Goal: Use online tool/utility: Utilize a website feature to perform a specific function

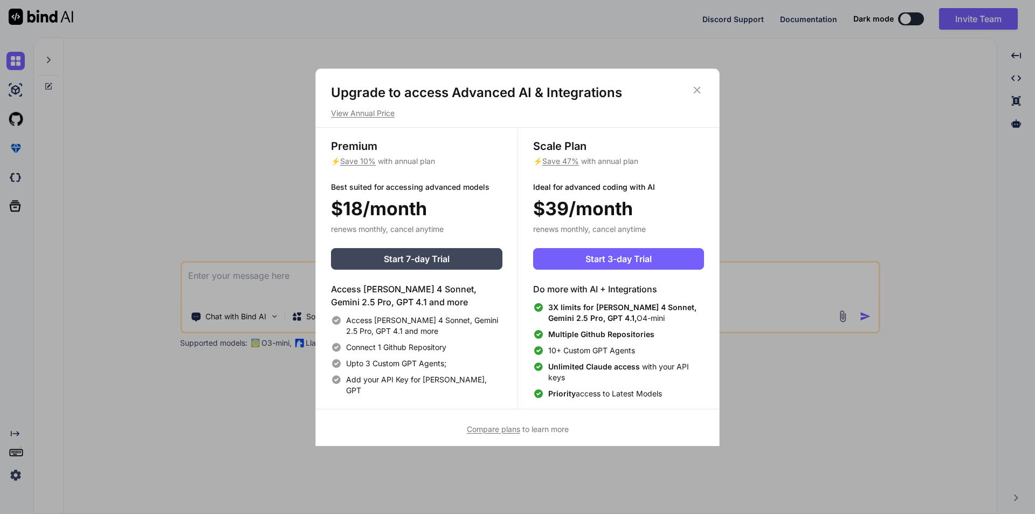
click at [699, 89] on icon at bounding box center [697, 90] width 12 height 12
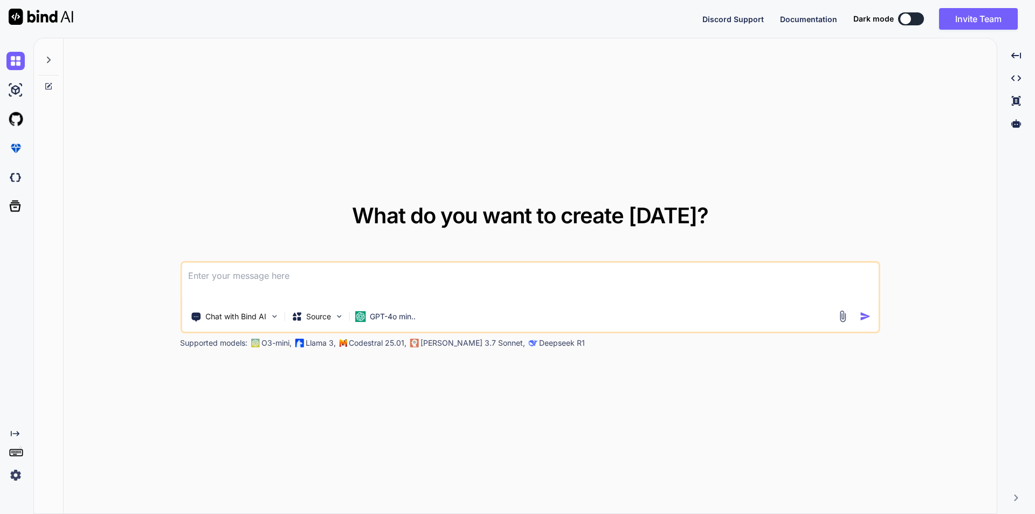
click at [53, 11] on img at bounding box center [41, 17] width 65 height 16
click at [224, 315] on p "Chat with Bind AI" at bounding box center [235, 316] width 61 height 11
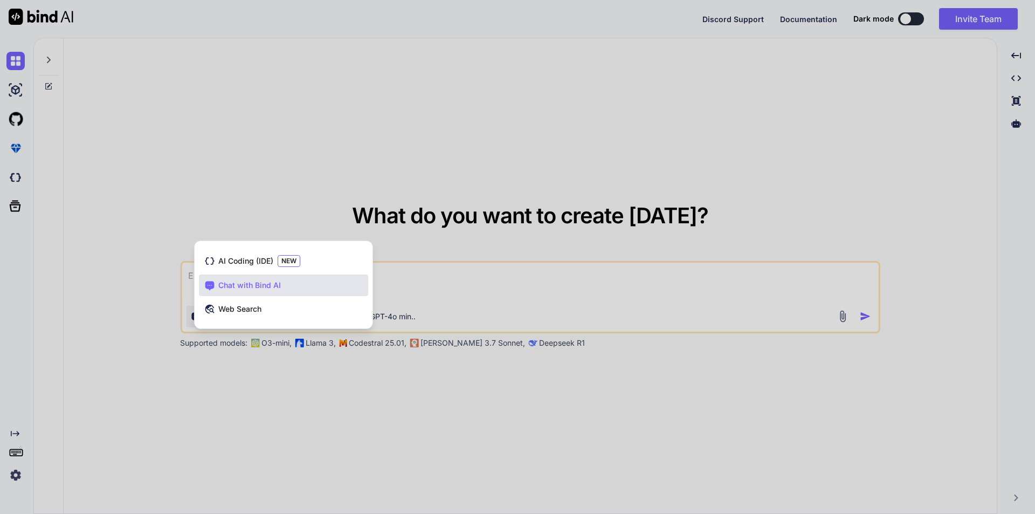
click at [531, 153] on div at bounding box center [517, 257] width 1035 height 514
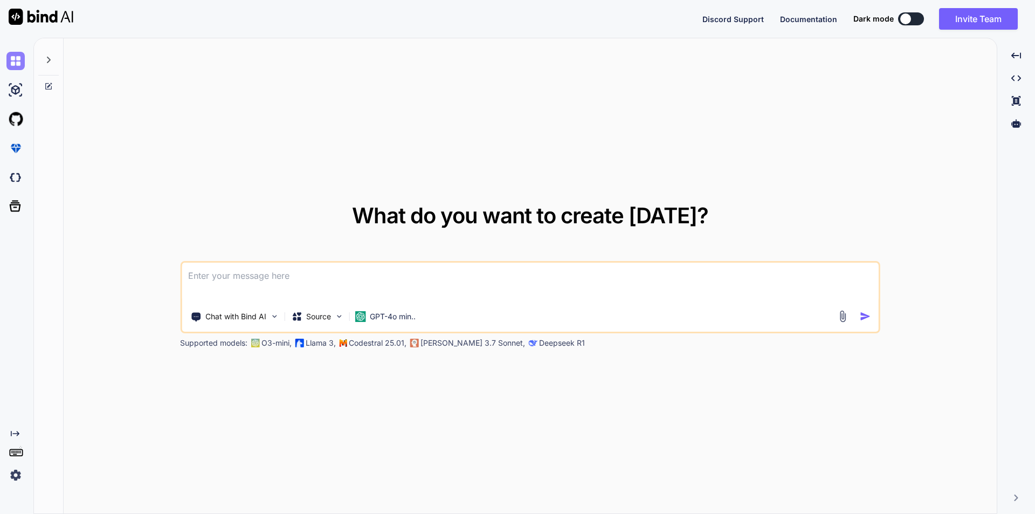
click at [20, 57] on img at bounding box center [15, 61] width 18 height 18
click at [51, 56] on icon at bounding box center [48, 60] width 9 height 9
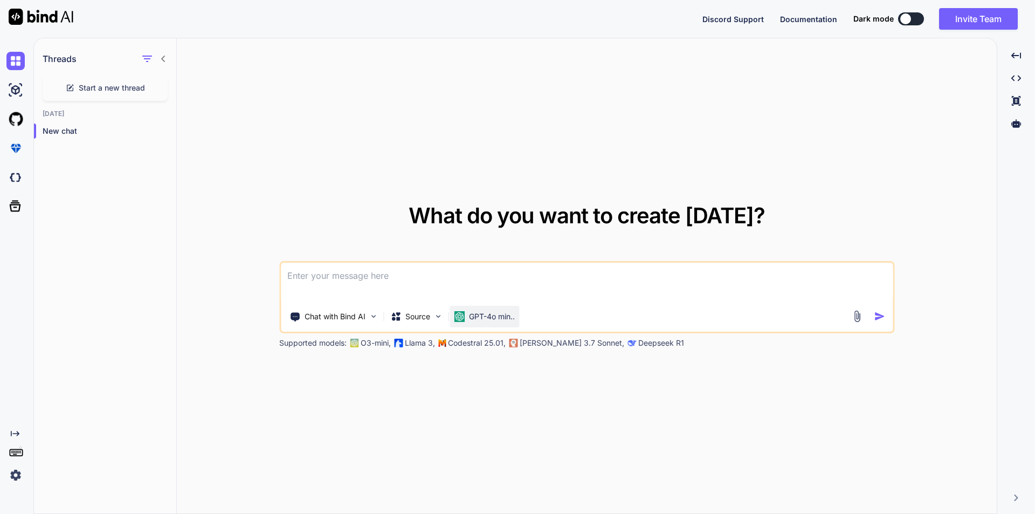
click at [504, 315] on p "GPT-4o min.." at bounding box center [492, 316] width 46 height 11
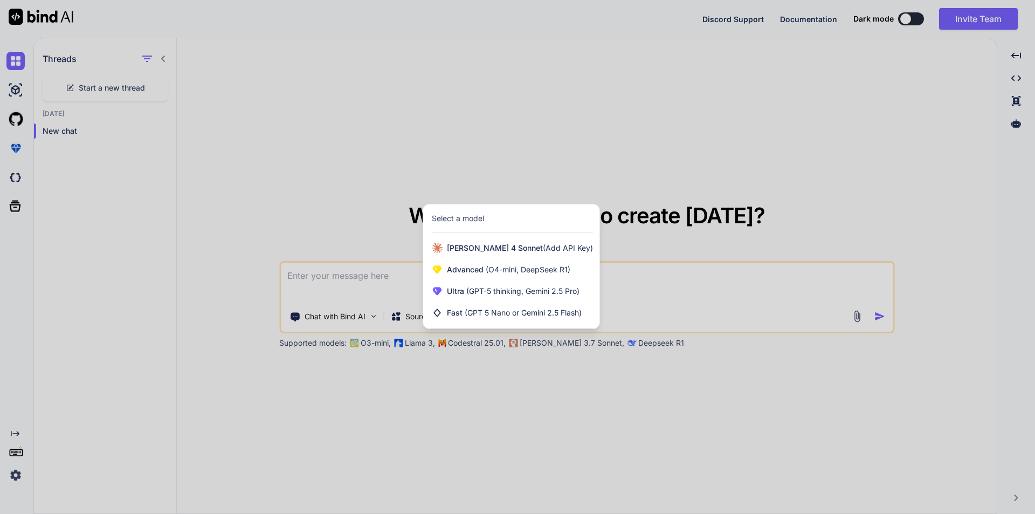
click at [651, 308] on div at bounding box center [517, 257] width 1035 height 514
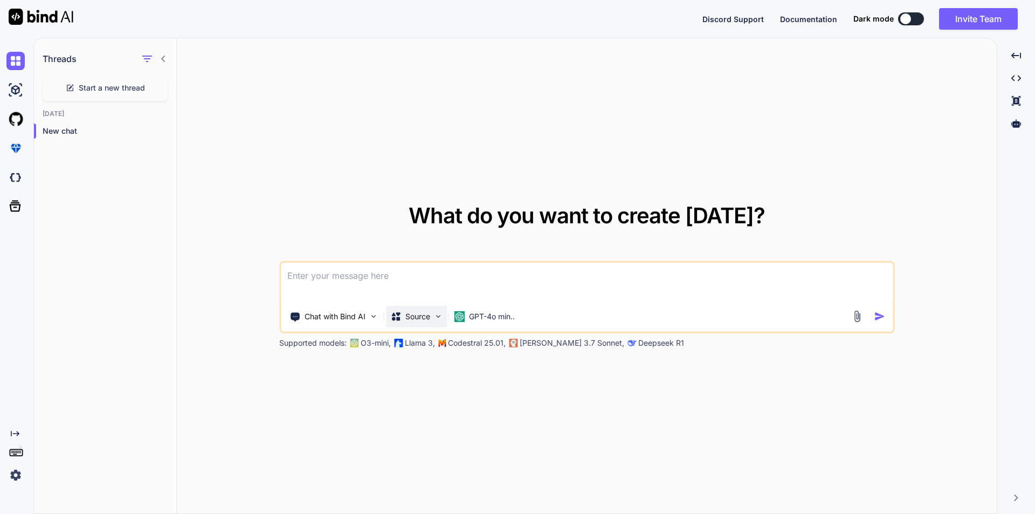
click at [422, 320] on p "Source" at bounding box center [417, 316] width 25 height 11
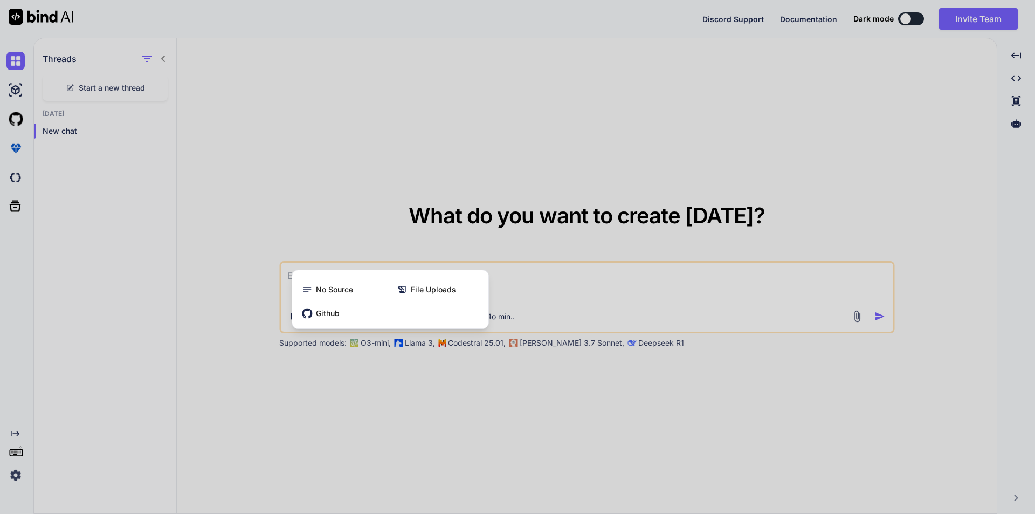
click at [629, 297] on div at bounding box center [517, 257] width 1035 height 514
type textarea "x"
